Goal: Obtain resource: Obtain resource

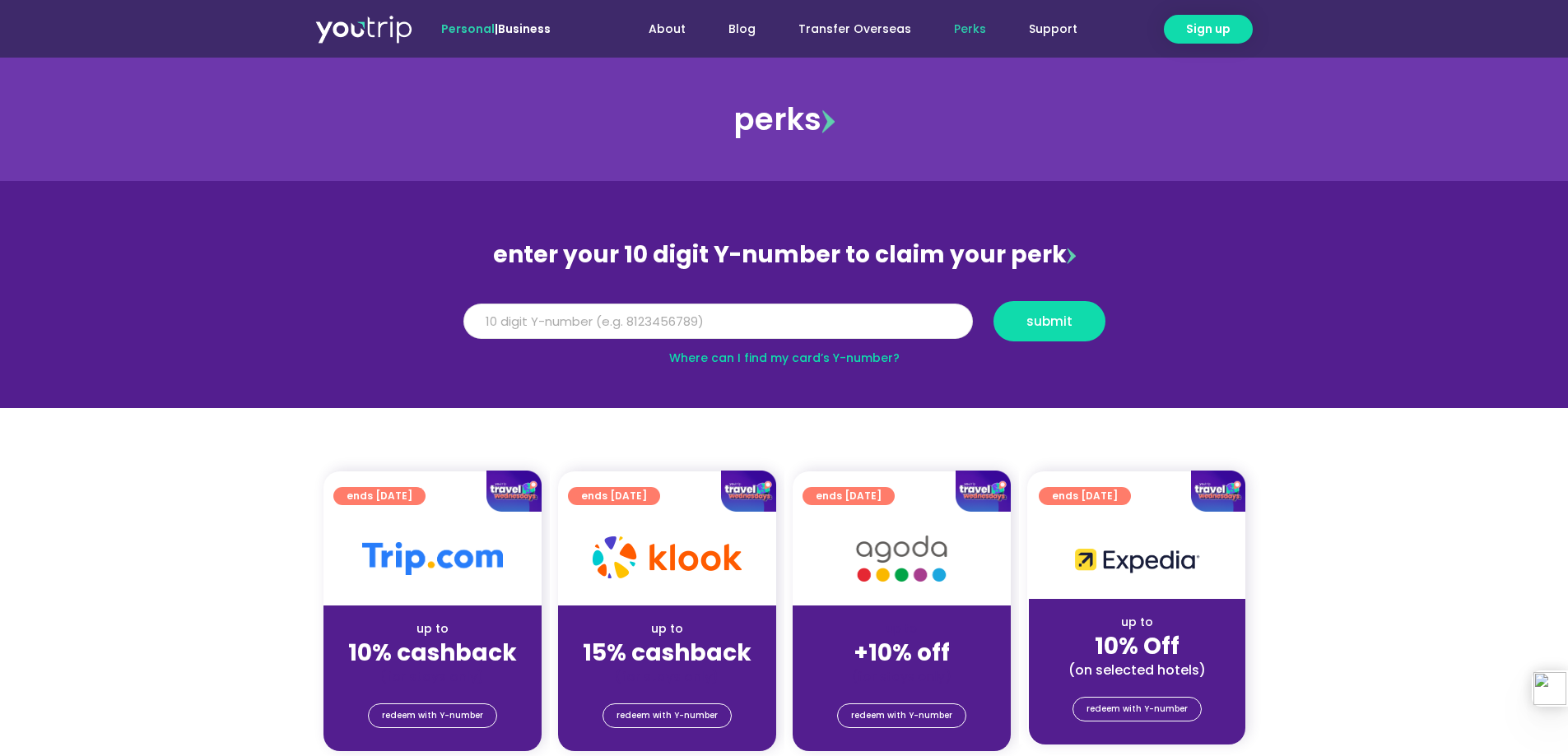
click at [858, 314] on input "Y Number" at bounding box center [718, 322] width 509 height 36
type input "8154122780"
click at [1053, 315] on span "submit" at bounding box center [1050, 321] width 46 height 12
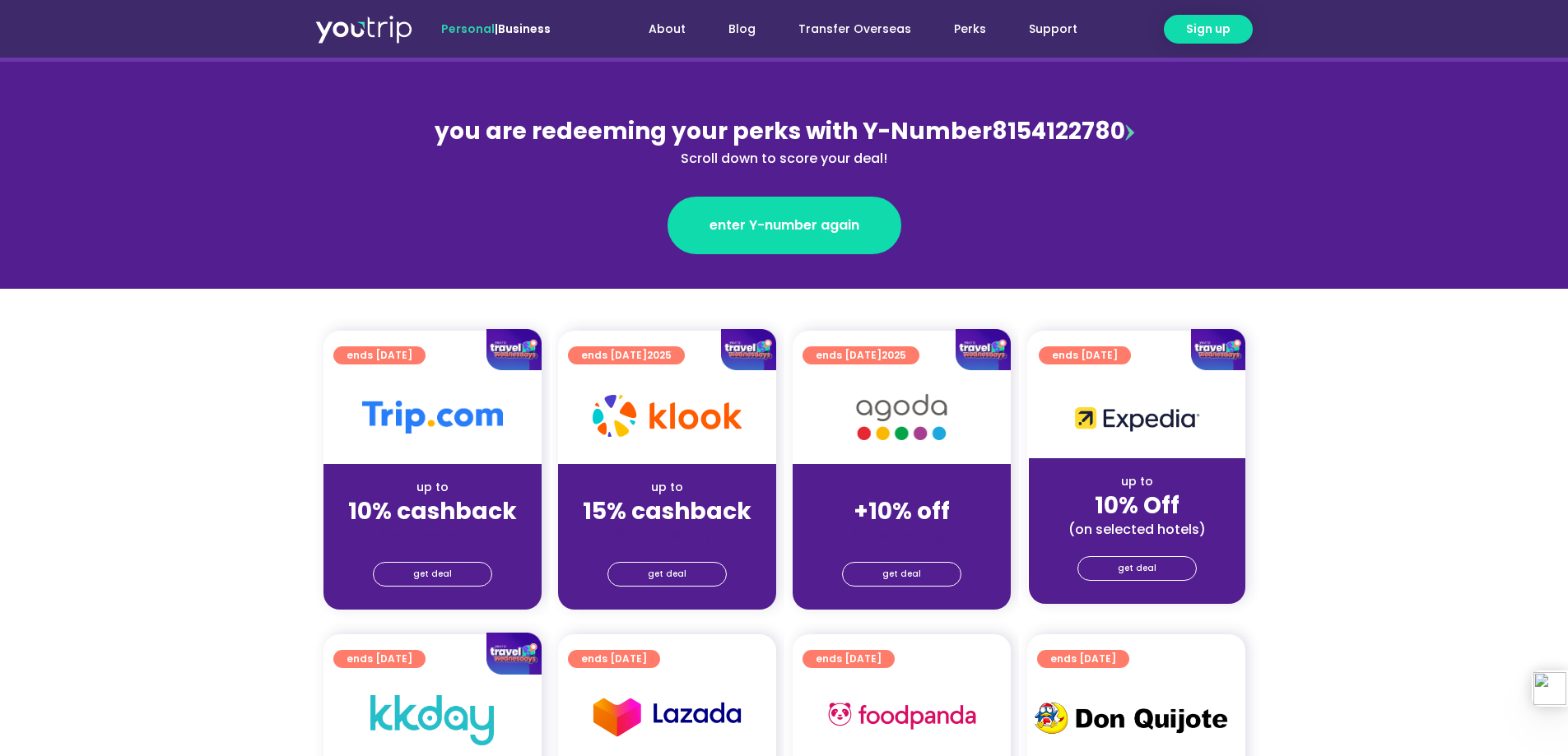
scroll to position [165, 0]
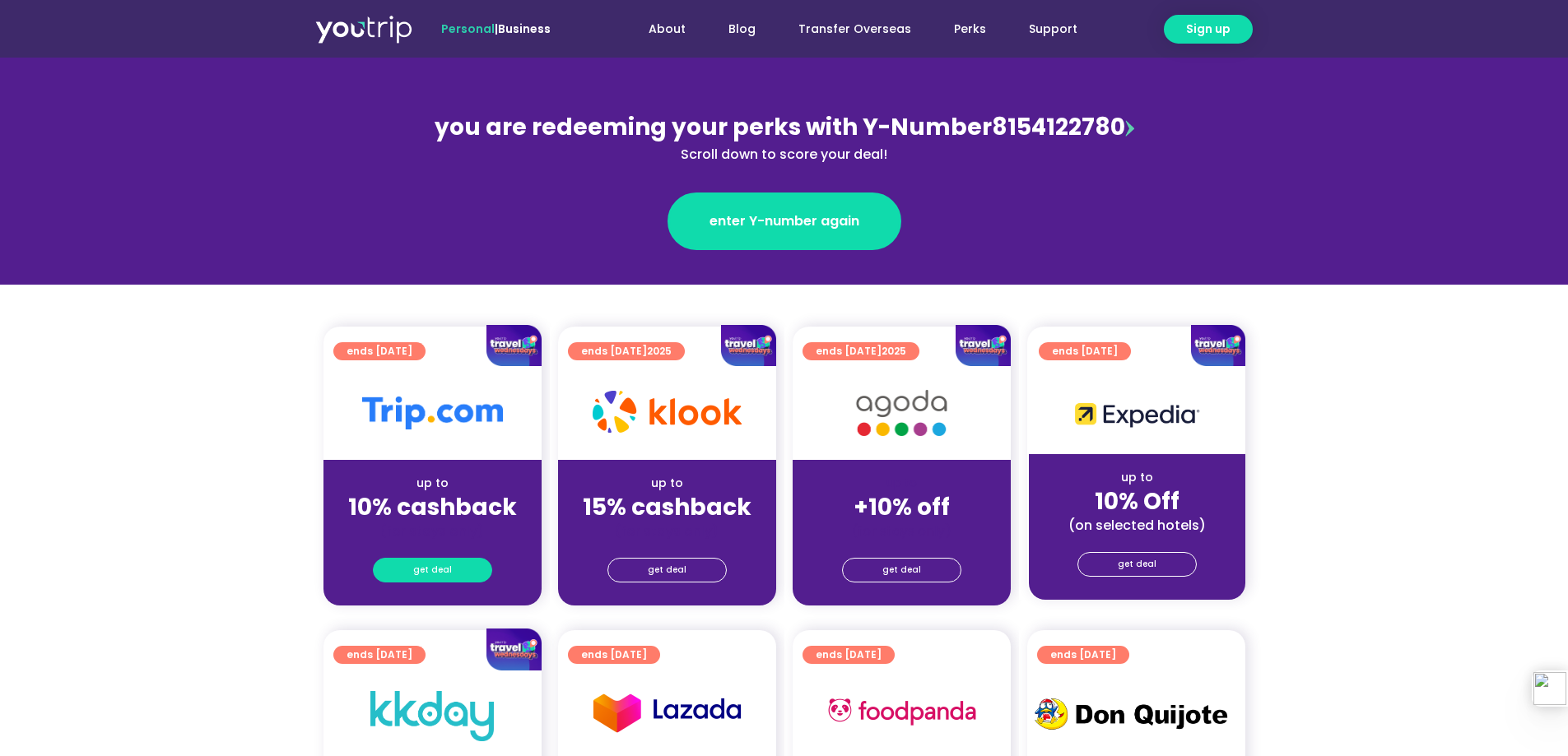
click at [452, 565] on link "get deal" at bounding box center [433, 570] width 119 height 25
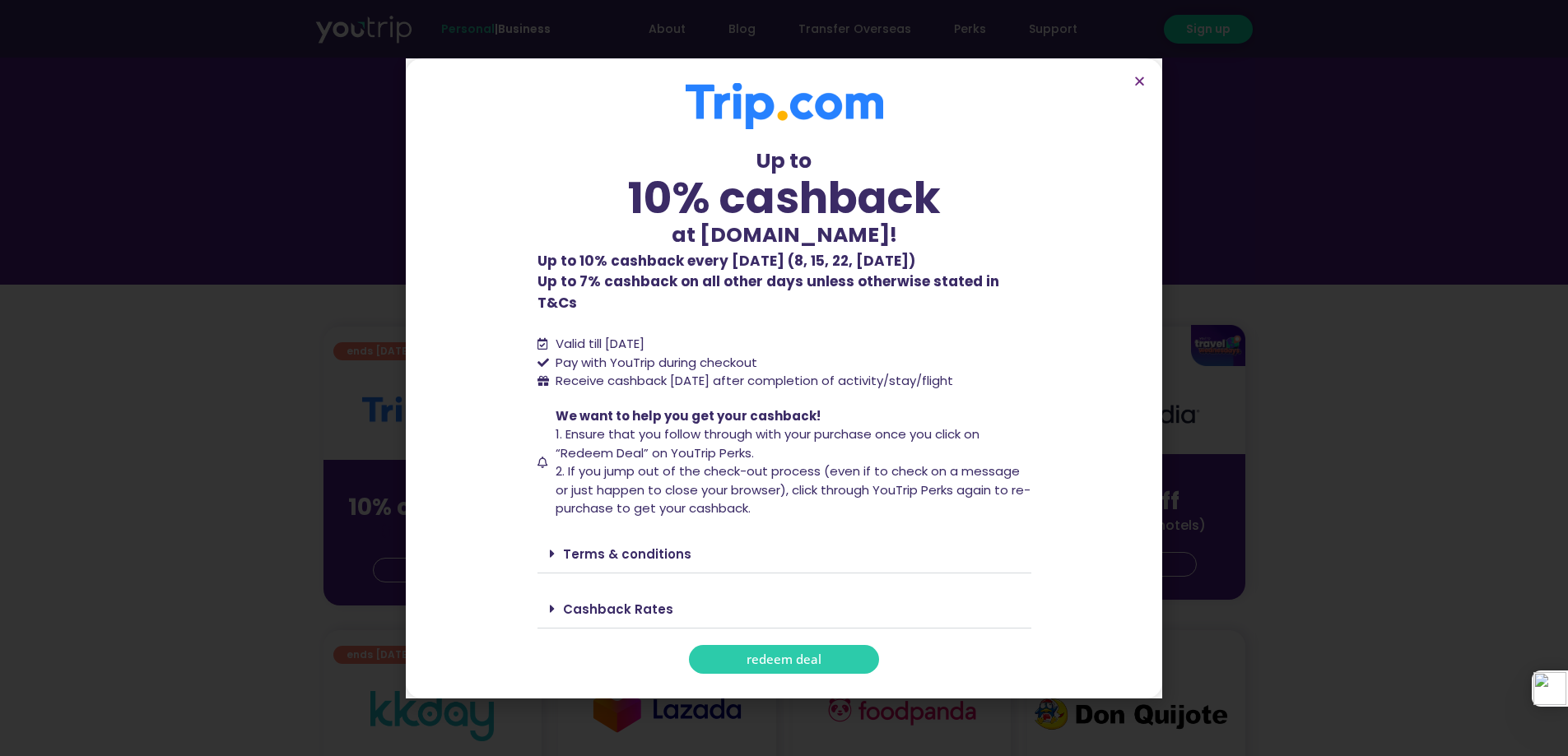
click at [1417, 320] on div "Up to 10% cashback at [DOMAIN_NAME]! Up to 10% cashback at [DOMAIN_NAME]! Up to…" at bounding box center [784, 378] width 1568 height 756
